Goal: Find specific page/section: Find specific page/section

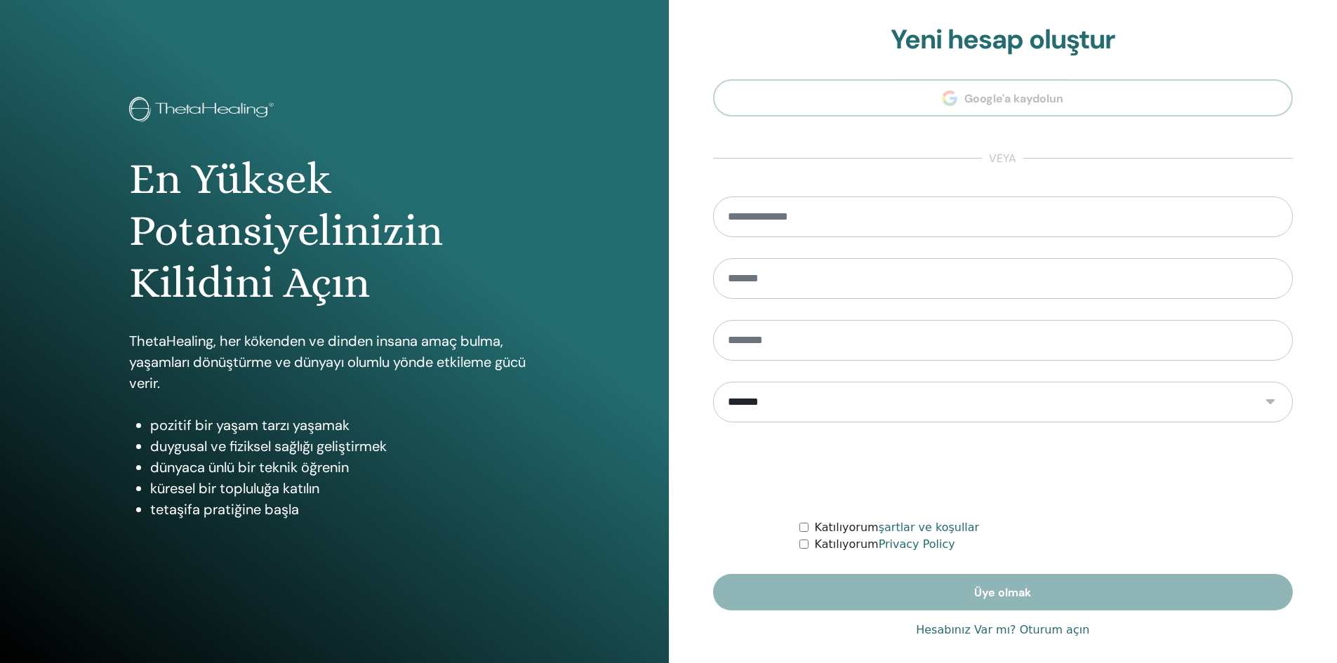
scroll to position [11, 0]
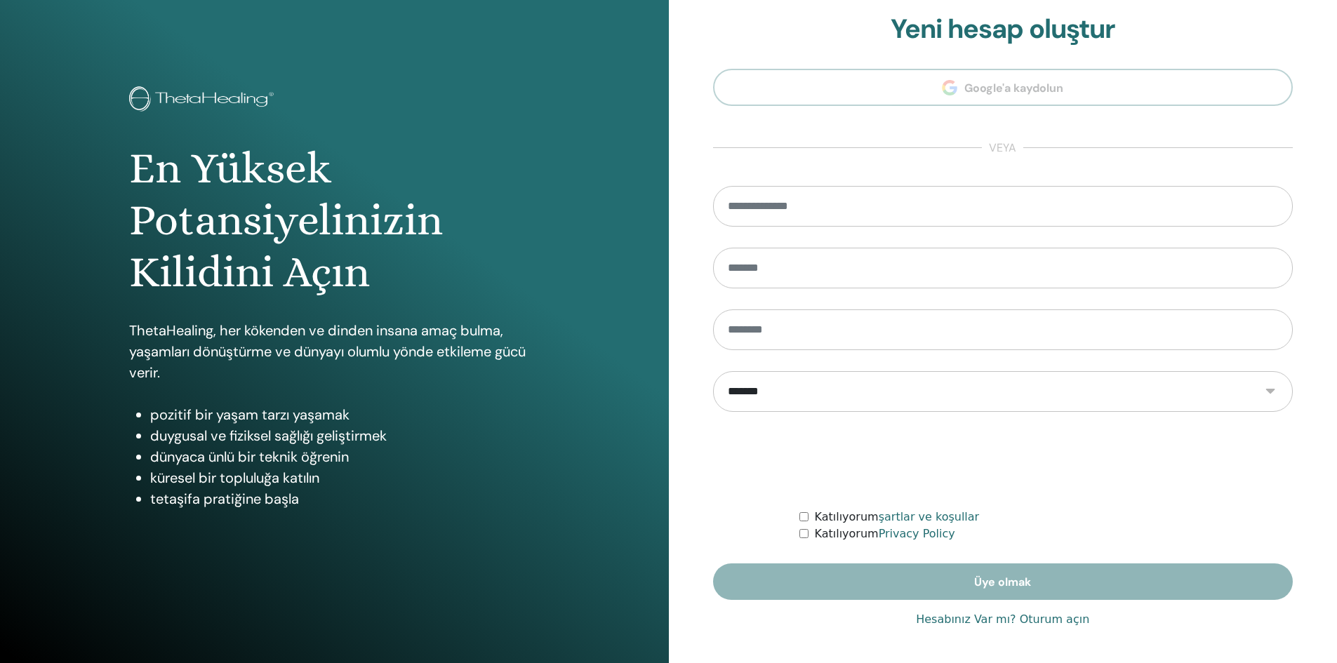
click at [1055, 611] on div "**********" at bounding box center [1003, 326] width 581 height 627
click at [1055, 616] on link "Hesabınız Var mı? Oturum açın" at bounding box center [1002, 619] width 173 height 17
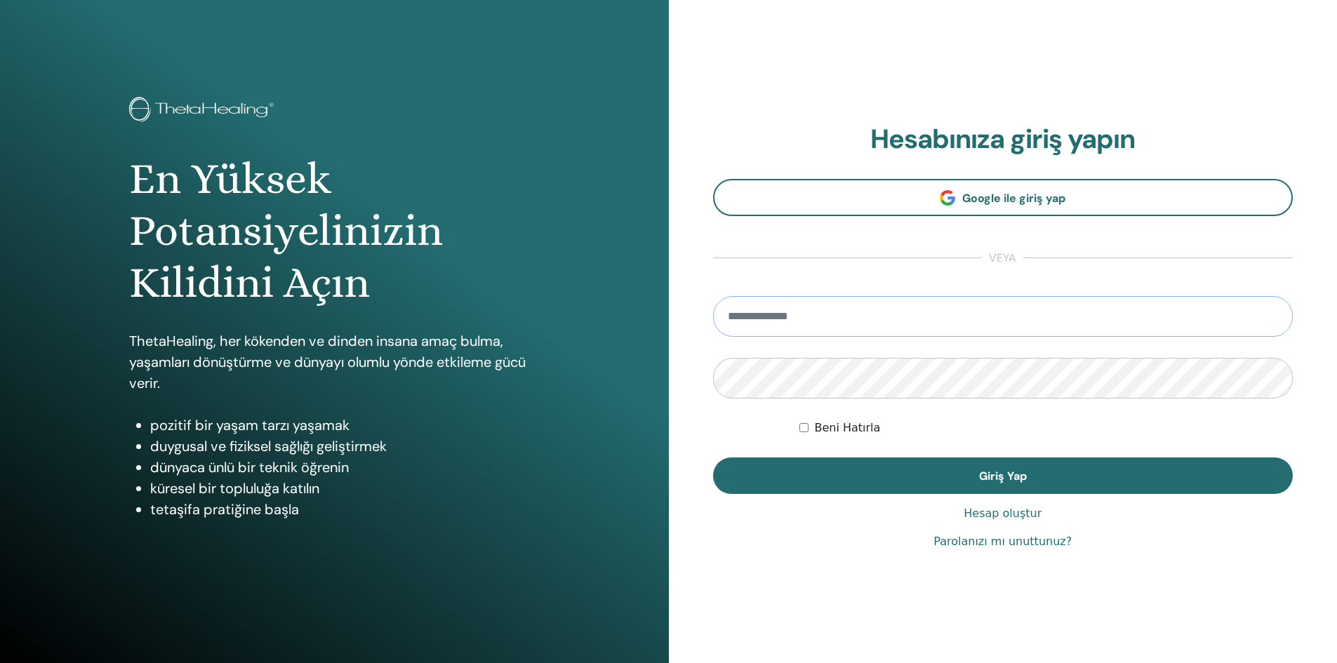
click at [877, 319] on input "email" at bounding box center [1003, 316] width 581 height 41
type input "**********"
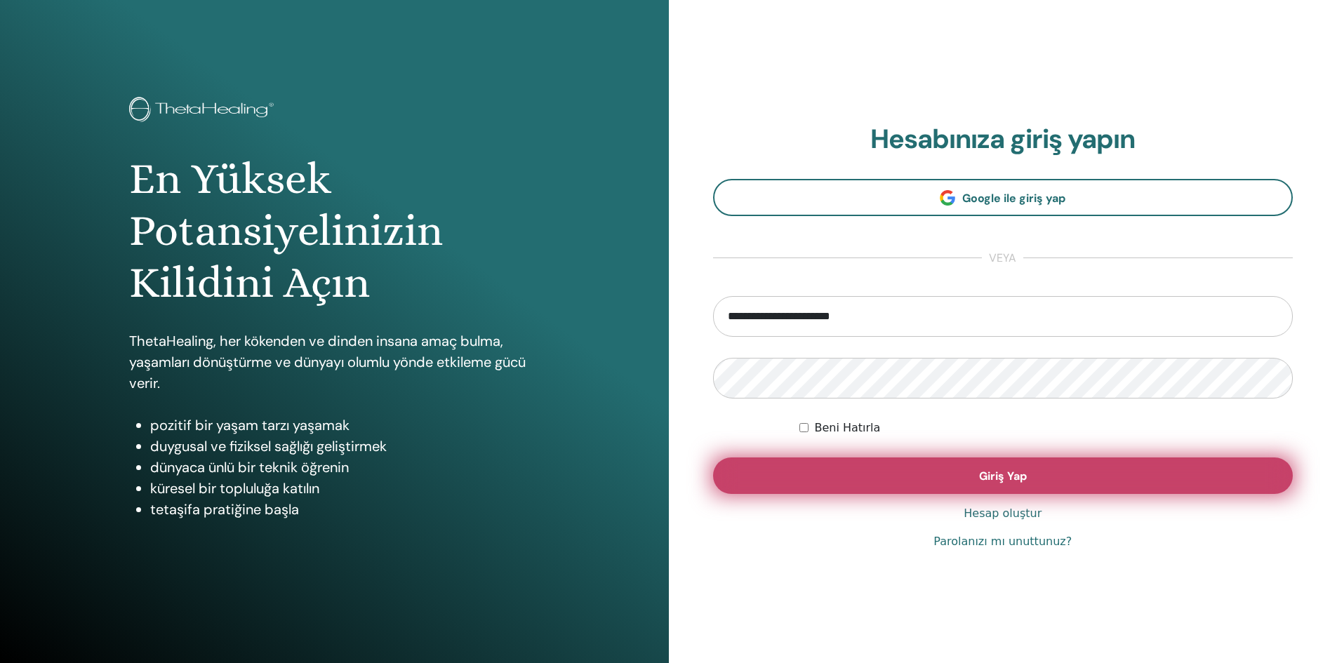
click at [1029, 471] on button "Giriş Yap" at bounding box center [1003, 476] width 581 height 37
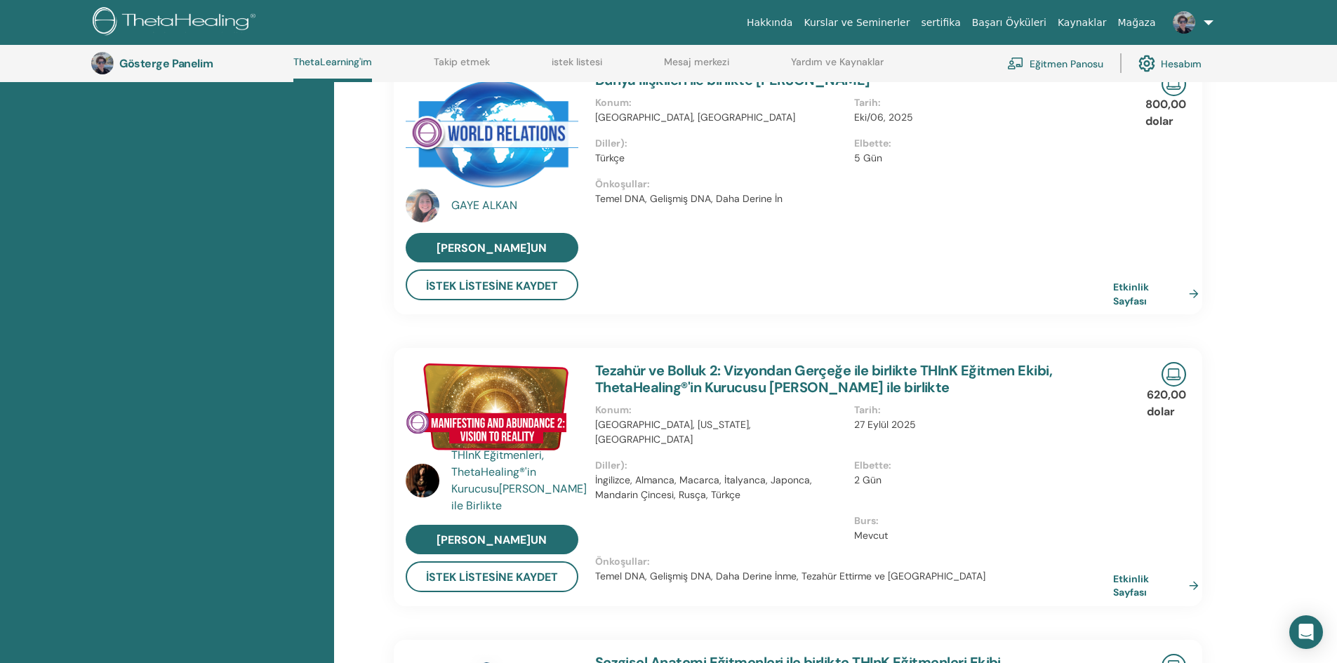
scroll to position [318, 0]
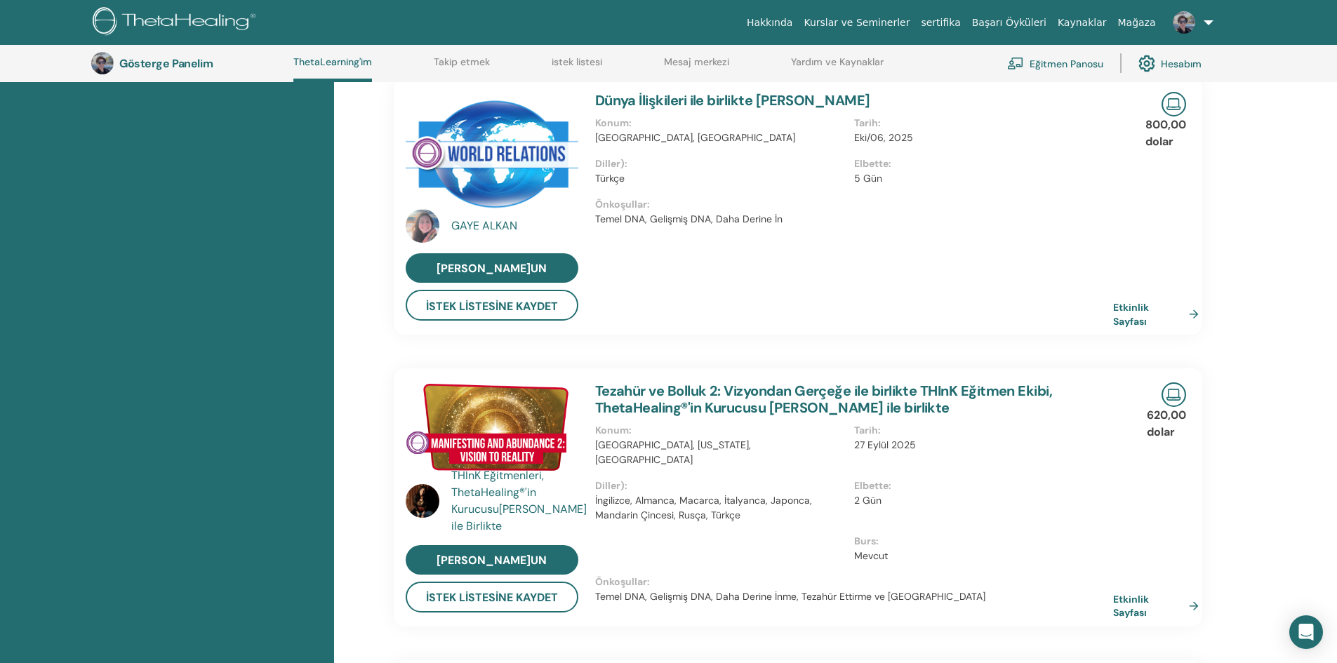
click at [564, 60] on font "istek listesi" at bounding box center [577, 61] width 51 height 13
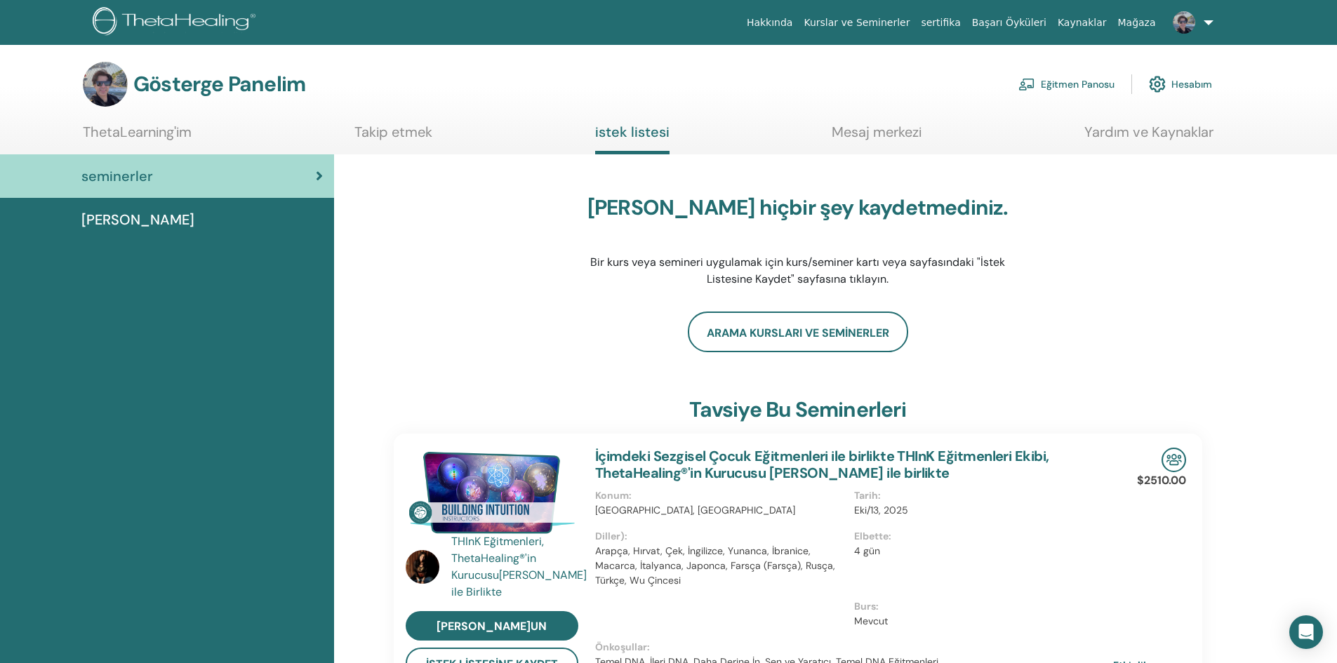
click at [859, 22] on font "Kurslar ve Seminerler" at bounding box center [857, 22] width 106 height 11
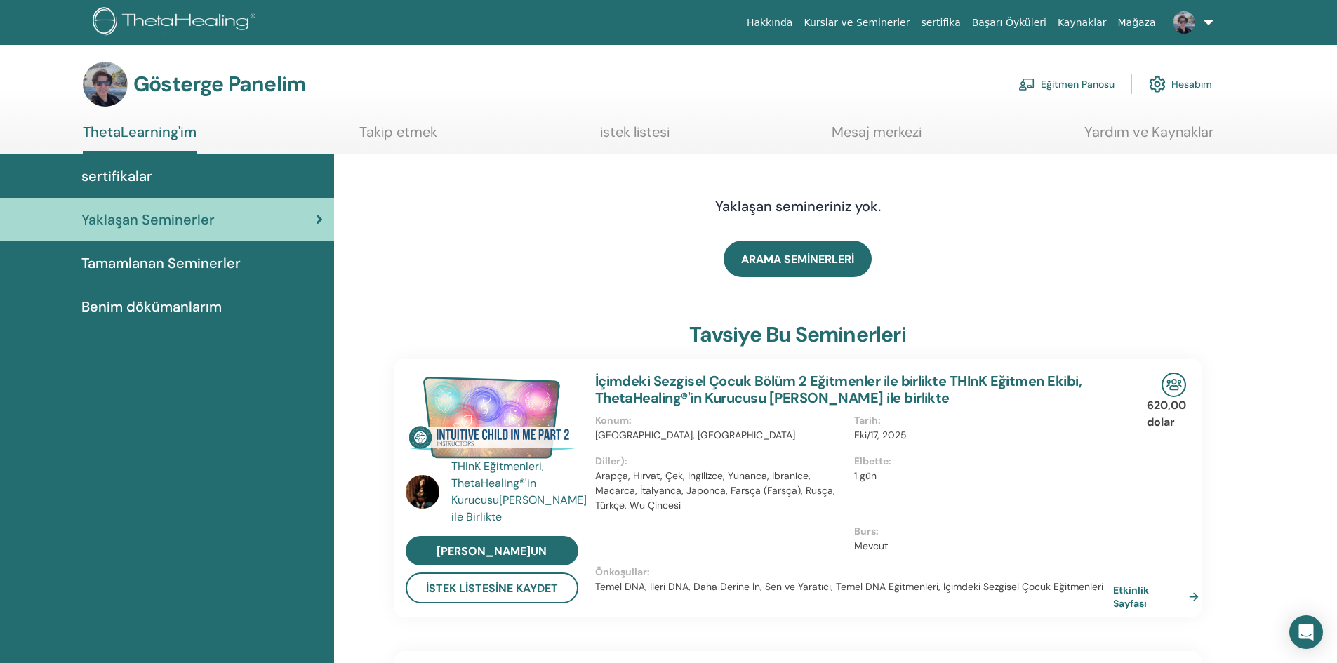
click at [1066, 84] on font "Eğitmen Panosu" at bounding box center [1078, 85] width 74 height 13
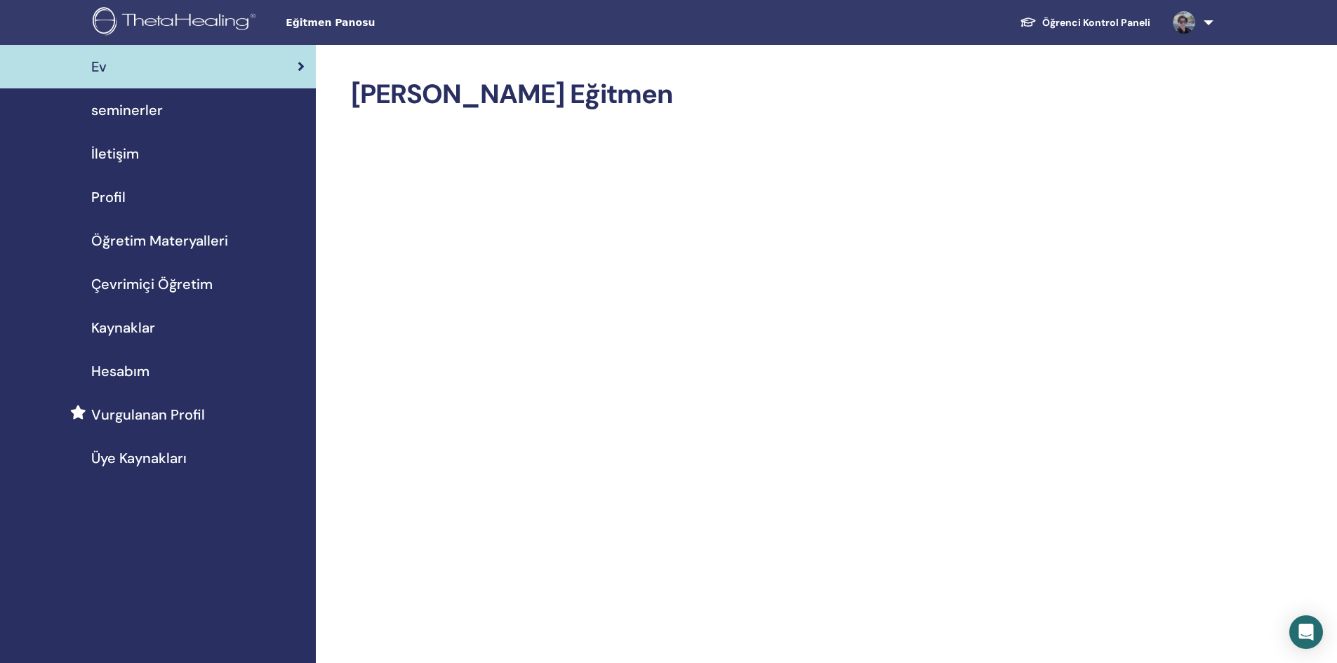
click at [152, 113] on span "seminerler" at bounding box center [127, 110] width 72 height 21
